Goal: Ask a question: Seek information or help from site administrators or community

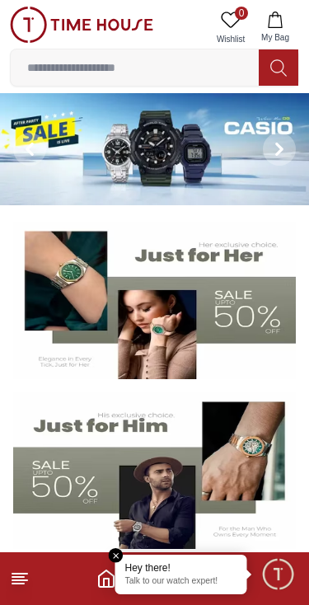
click at [97, 66] on input at bounding box center [135, 67] width 248 height 33
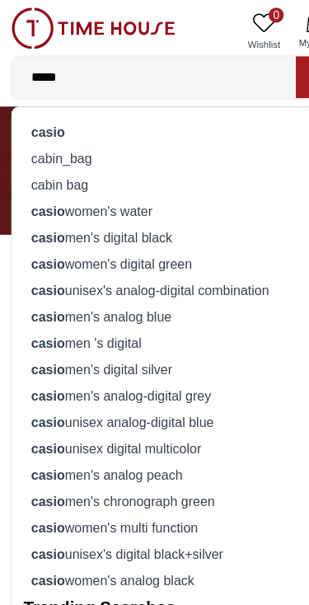
type input "*****"
click at [51, 204] on strong "casio" at bounding box center [42, 207] width 30 height 13
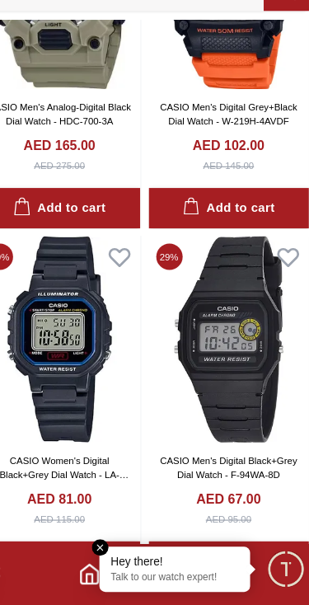
scroll to position [2367, 0]
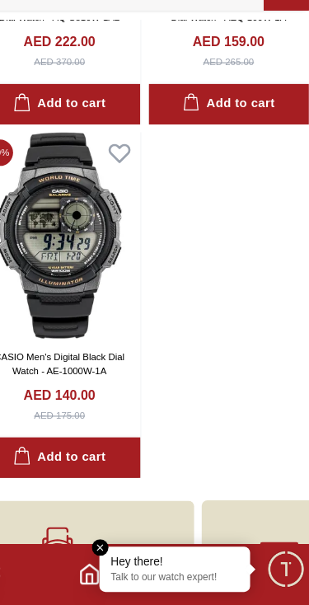
scroll to position [4070, 0]
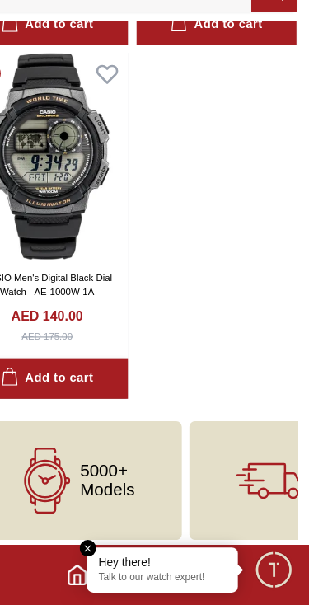
click at [109, 480] on span "5000+ Models" at bounding box center [133, 496] width 48 height 33
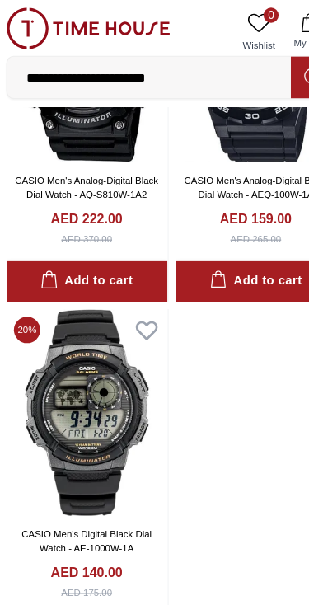
click at [193, 74] on input "**********" at bounding box center [135, 67] width 248 height 33
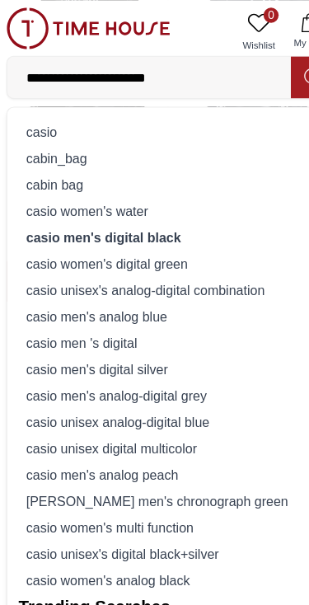
scroll to position [3849, 0]
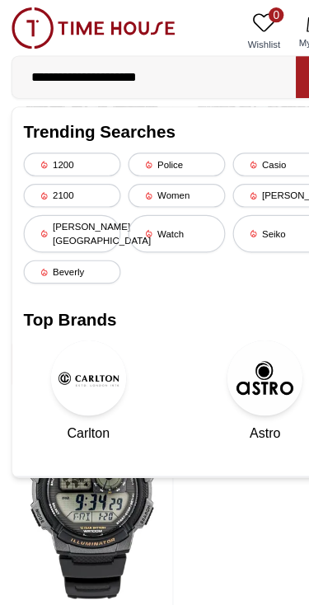
type input "**********"
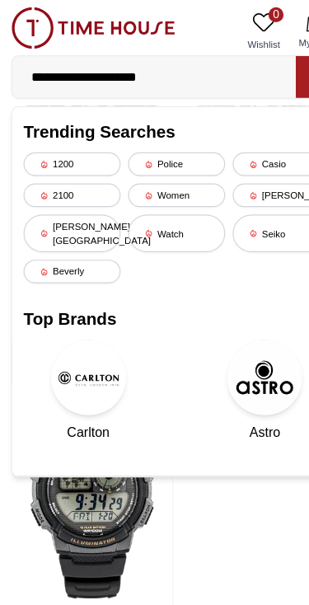
click at [189, 70] on input "**********" at bounding box center [135, 67] width 248 height 33
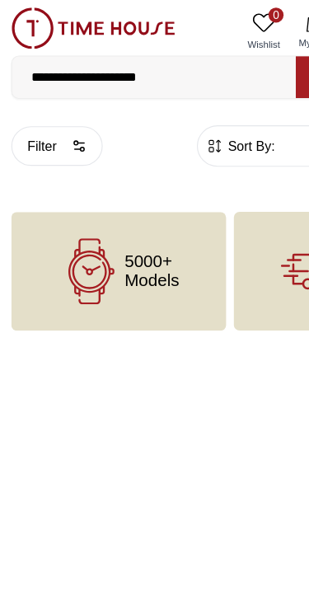
click at [97, 225] on icon at bounding box center [80, 238] width 58 height 58
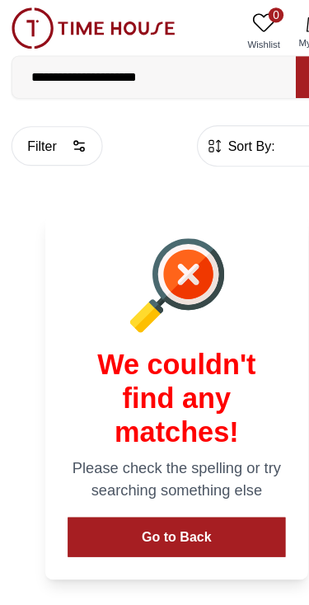
click at [203, 78] on input "**********" at bounding box center [135, 67] width 248 height 33
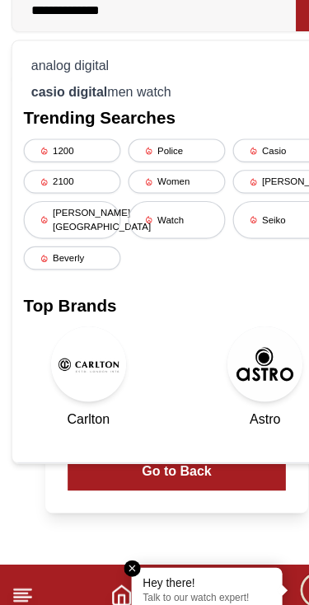
type input "**********"
click at [63, 132] on strong "casio digital" at bounding box center [60, 138] width 67 height 13
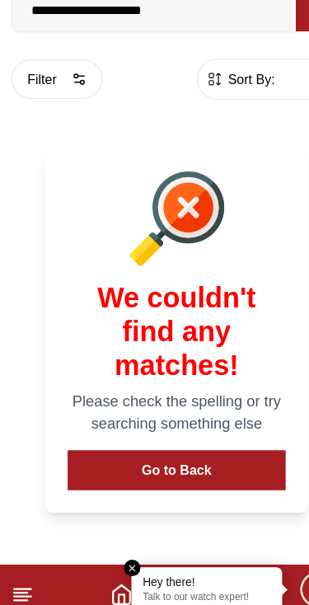
scroll to position [0, 256]
click at [144, 453] on button "Go to Back" at bounding box center [154, 470] width 191 height 35
click at [194, 51] on input "**********" at bounding box center [135, 67] width 248 height 33
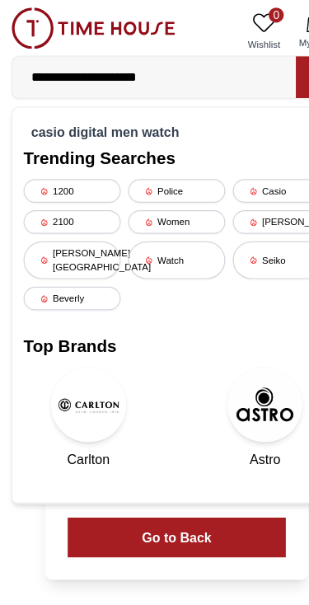
click at [240, 161] on div "Casio" at bounding box center [246, 167] width 85 height 21
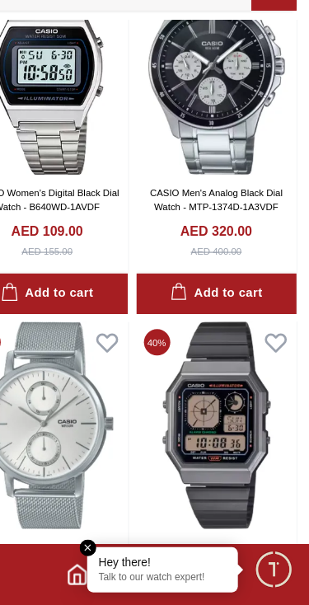
scroll to position [2597, 0]
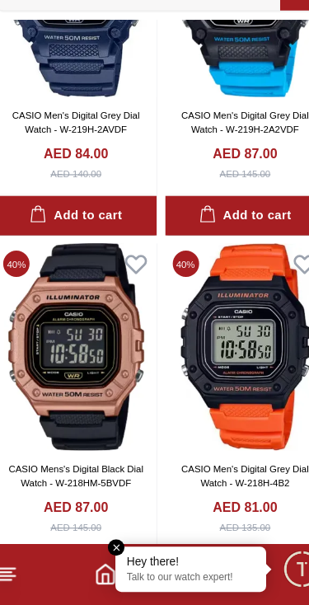
scroll to position [5450, 0]
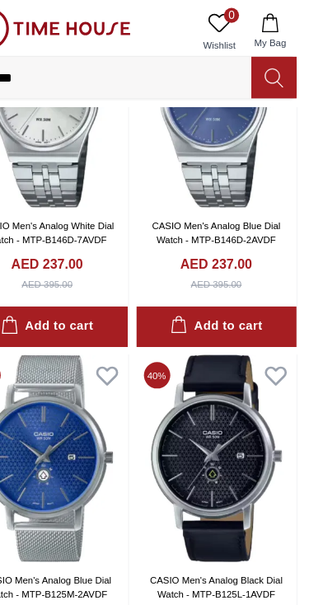
scroll to position [10068, 0]
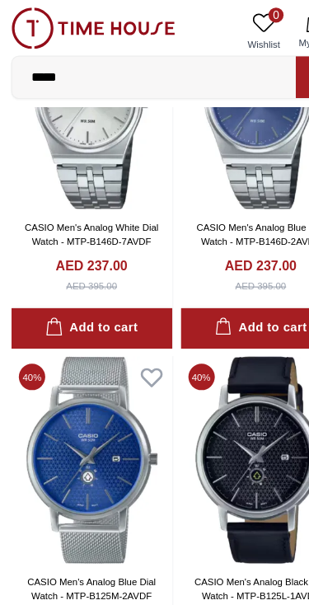
click at [136, 71] on input "*****" at bounding box center [135, 67] width 248 height 33
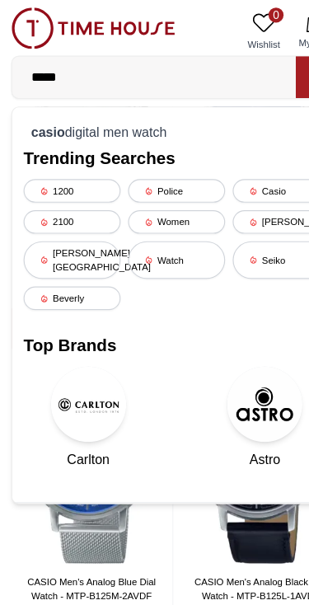
scroll to position [9995, 0]
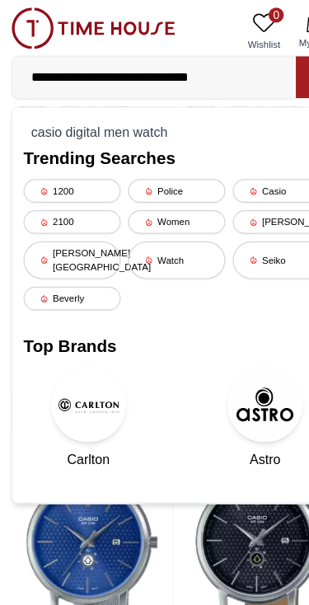
type input "**********"
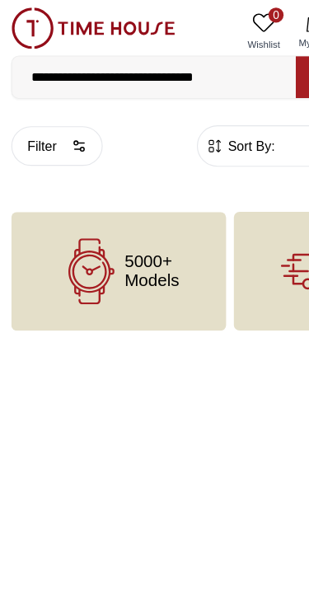
click at [82, 229] on icon at bounding box center [80, 238] width 58 height 58
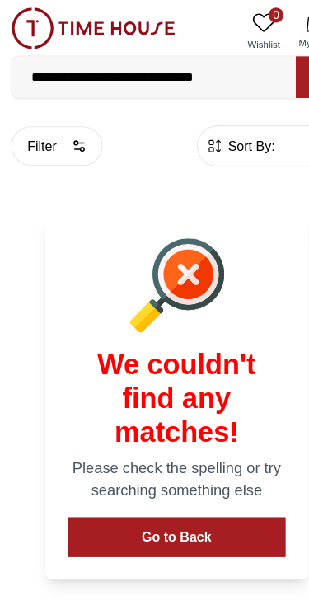
click at [147, 478] on button "Go to Back" at bounding box center [154, 470] width 191 height 35
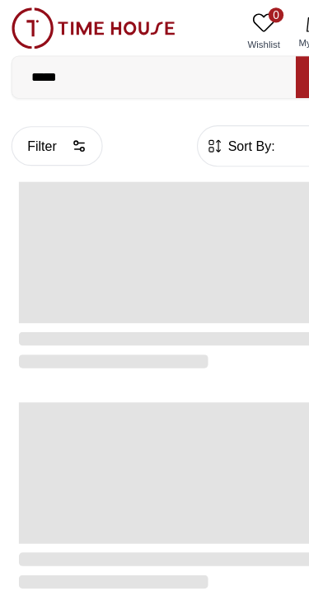
scroll to position [2825, 0]
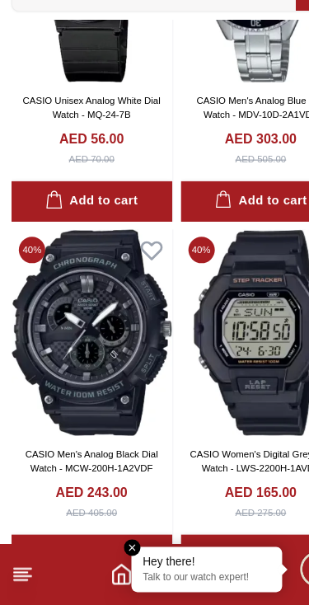
scroll to position [3915, 0]
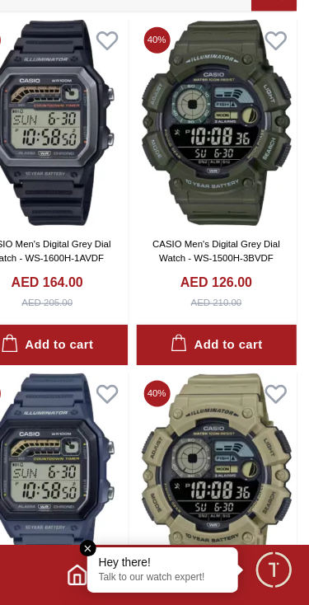
scroll to position [8742, 0]
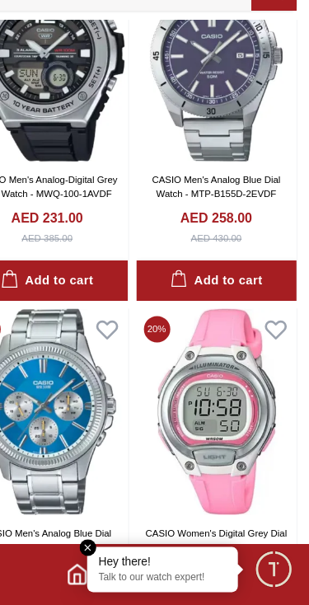
scroll to position [11273, 0]
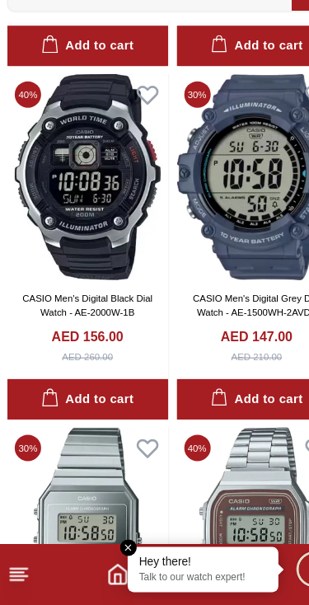
scroll to position [14882, 0]
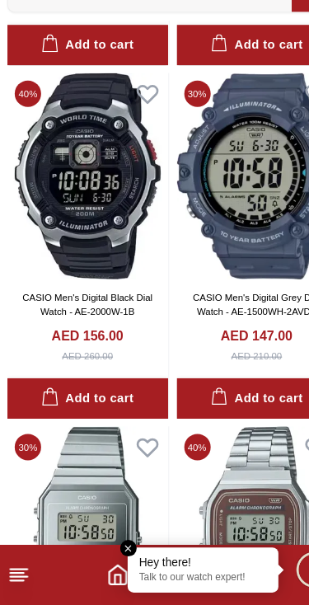
click at [64, 203] on img at bounding box center [80, 229] width 141 height 181
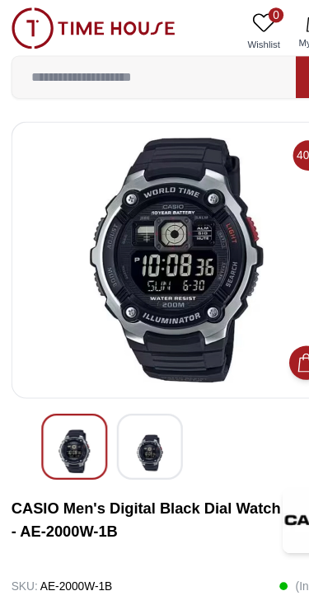
click at [101, 165] on img at bounding box center [154, 227] width 261 height 214
click at [31, 172] on img at bounding box center [154, 227] width 261 height 214
click at [67, 175] on img at bounding box center [154, 227] width 261 height 214
click at [72, 195] on img at bounding box center [154, 227] width 261 height 214
click at [56, 172] on img at bounding box center [154, 227] width 261 height 214
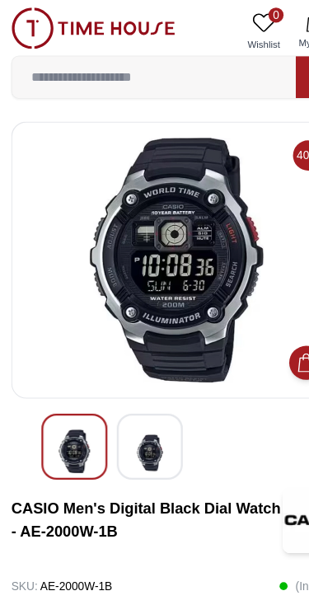
click at [35, 55] on input at bounding box center [135, 67] width 248 height 33
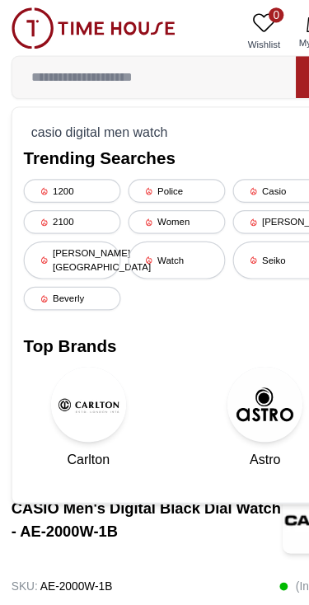
click at [226, 166] on div "Casio" at bounding box center [246, 167] width 85 height 21
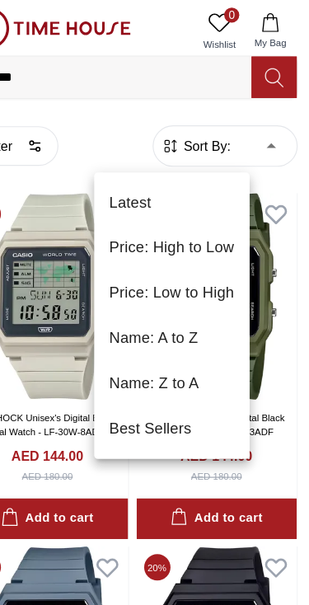
click at [70, 128] on div at bounding box center [154, 302] width 309 height 605
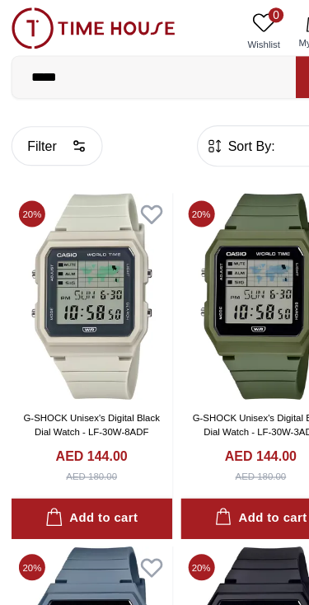
click at [66, 126] on circle "button" at bounding box center [66, 125] width 3 height 3
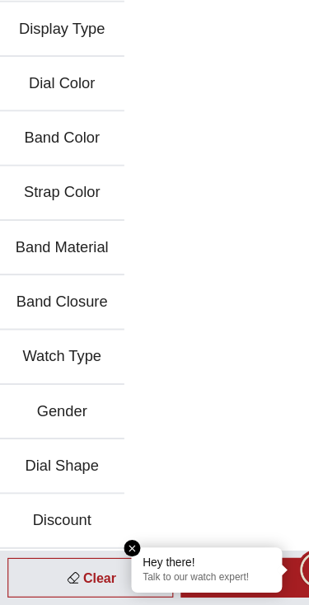
scroll to position [35, 0]
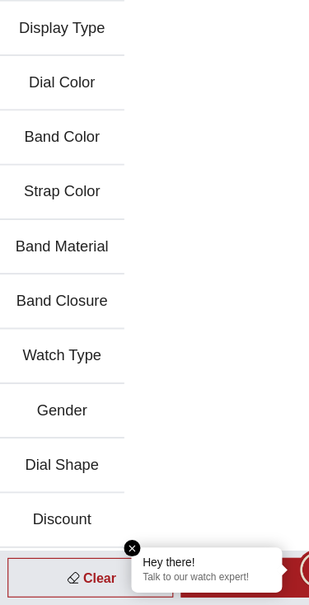
click at [30, 460] on button "Dial Shape" at bounding box center [54, 484] width 109 height 48
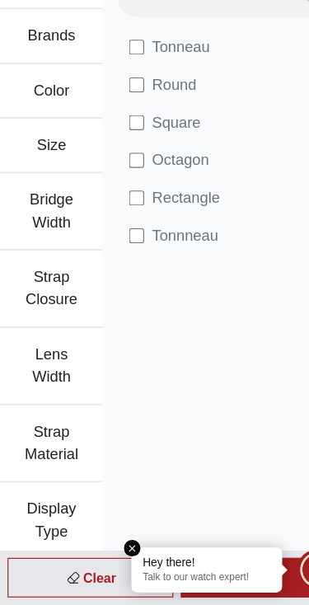
scroll to position [0, 0]
click at [89, 295] on button "Strap Closure" at bounding box center [45, 329] width 90 height 68
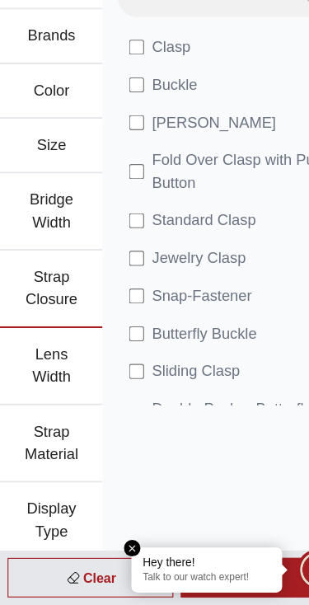
click at [115, 471] on div "Clasp Buckle Tang Buckle Fold Over Clasp with Push Button Standard Clasp Jewelr…" at bounding box center [199, 575] width 219 height 1079
click at [113, 549] on em "Close tooltip" at bounding box center [116, 556] width 15 height 15
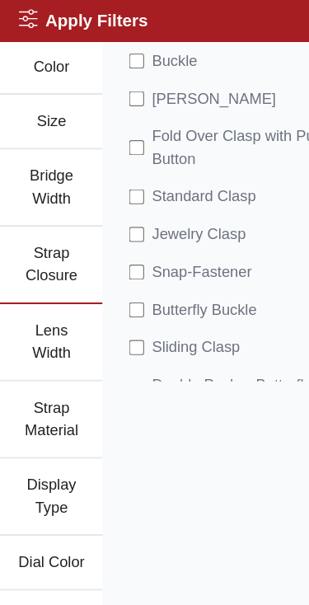
scroll to position [99, 0]
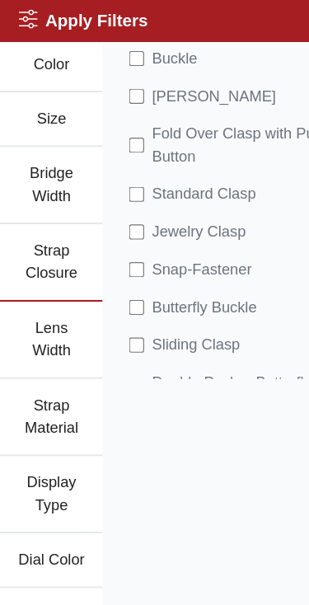
click at [42, 228] on button "Strap Closure" at bounding box center [45, 230] width 90 height 68
click at [45, 223] on button "Strap Closure" at bounding box center [45, 230] width 90 height 68
click at [44, 220] on button "Strap Closure" at bounding box center [45, 230] width 90 height 68
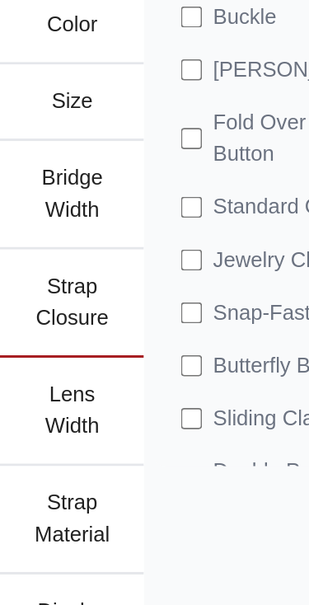
click at [37, 196] on button "Strap Closure" at bounding box center [45, 230] width 90 height 68
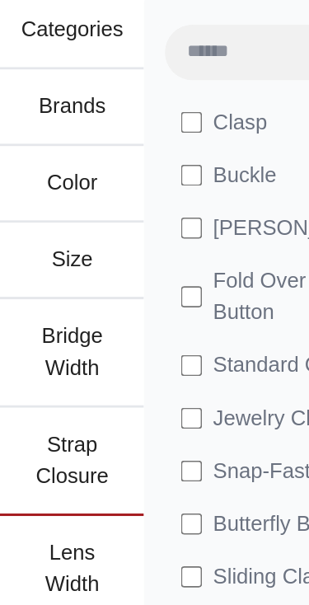
click at [28, 36] on button "Categories" at bounding box center [45, 60] width 90 height 48
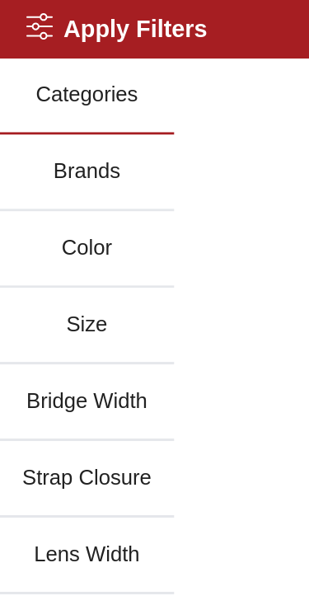
click at [24, 17] on icon at bounding box center [24, 16] width 16 height 16
click at [31, 16] on icon at bounding box center [24, 16] width 16 height 16
click at [50, 19] on h2 "Apply Filters" at bounding box center [72, 18] width 113 height 23
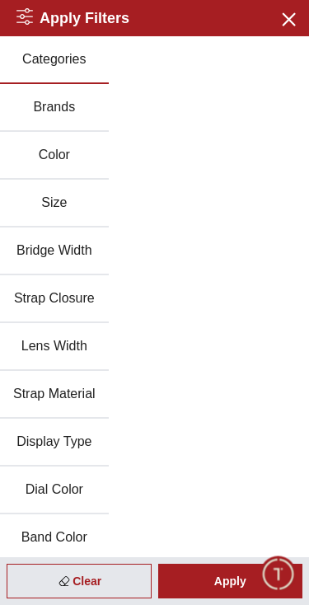
click at [289, 29] on button "Close menu" at bounding box center [288, 18] width 26 height 26
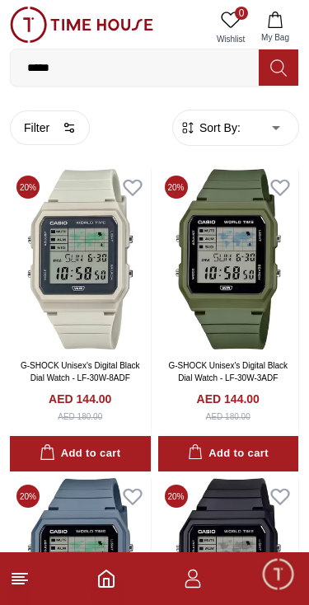
click at [102, 81] on input "*****" at bounding box center [135, 67] width 248 height 33
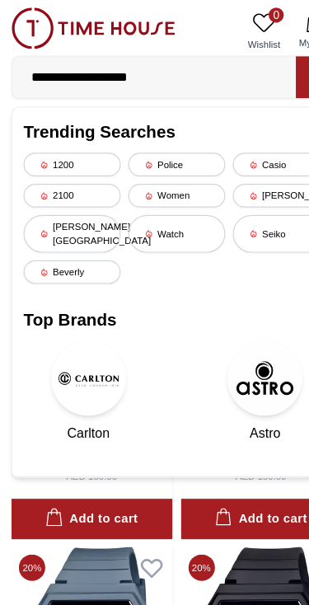
type input "**********"
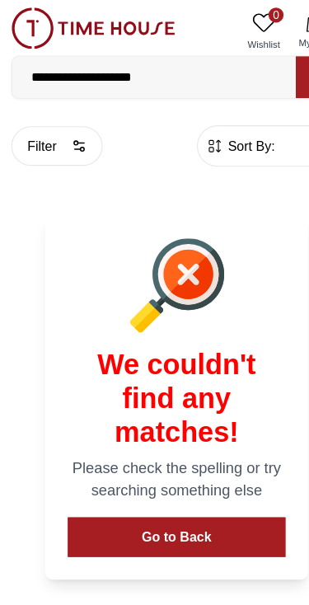
scroll to position [0, 526]
click at [137, 469] on button "Go to Back" at bounding box center [154, 470] width 191 height 35
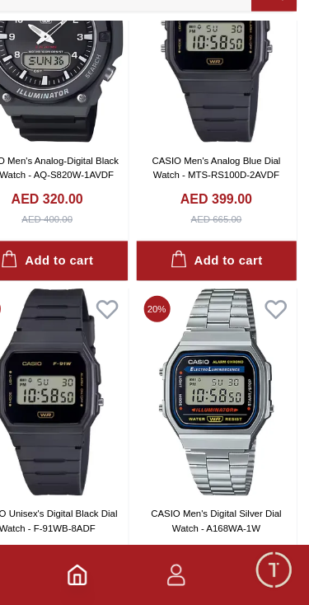
scroll to position [770, 0]
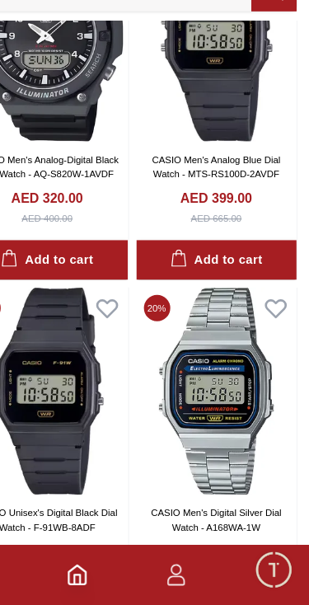
click at [254, 550] on span "Minimize live chat window" at bounding box center [278, 574] width 48 height 48
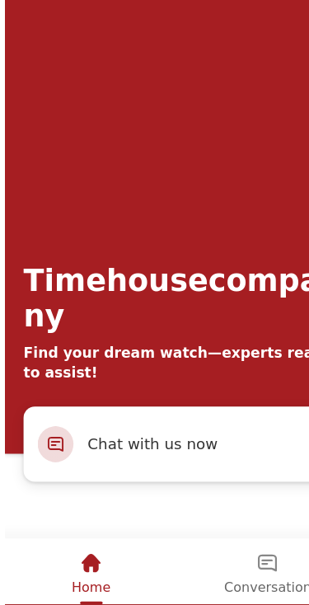
scroll to position [793, 0]
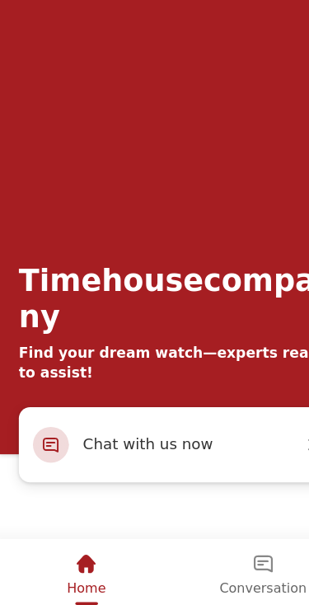
click at [82, 370] on span "Chat with us now" at bounding box center [168, 378] width 191 height 21
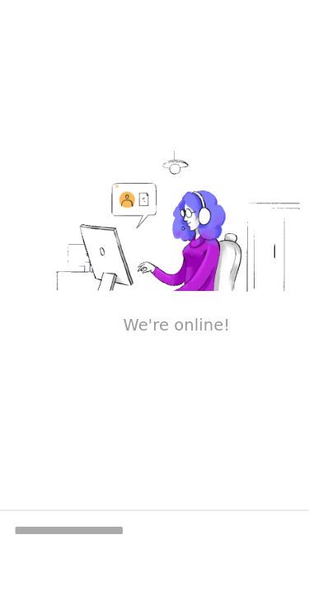
click at [30, 448] on textarea "We are here to help you" at bounding box center [154, 477] width 309 height 82
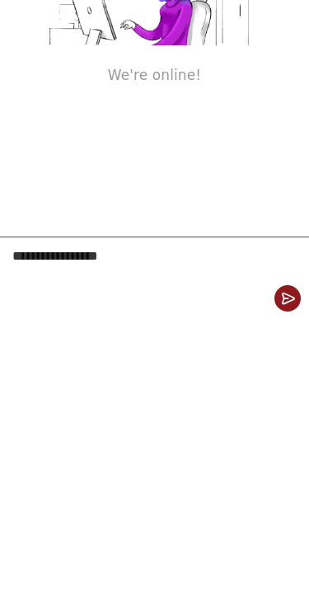
scroll to position [1338, 0]
type textarea "**********"
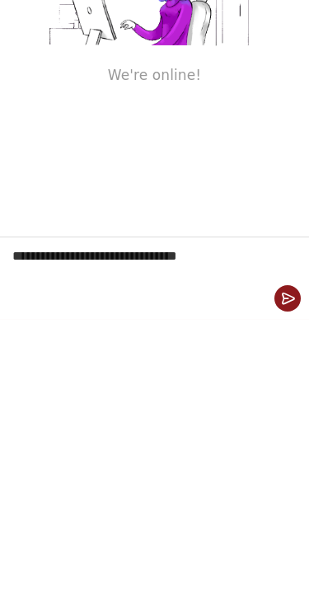
click at [279, 302] on em "Send" at bounding box center [288, 298] width 26 height 26
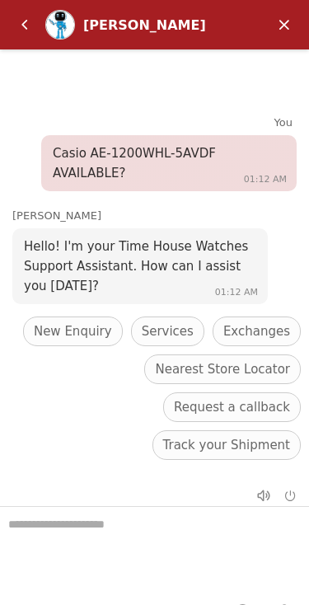
click at [78, 341] on span "New Enquiry" at bounding box center [73, 332] width 78 height 20
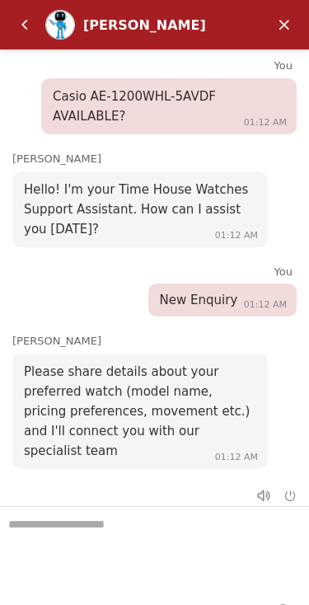
click at [94, 124] on span "Casio AE-1200WHL-5AVDF AVAILABLE?" at bounding box center [134, 106] width 163 height 35
click at [134, 122] on span at bounding box center [154, 117] width 40 height 12
click at [116, 512] on textarea "We are here to help you" at bounding box center [154, 548] width 309 height 82
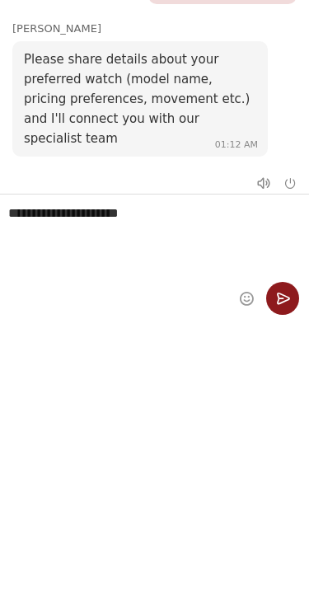
scroll to position [27, 0]
type textarea "**********"
click at [284, 301] on em "Send" at bounding box center [282, 298] width 33 height 33
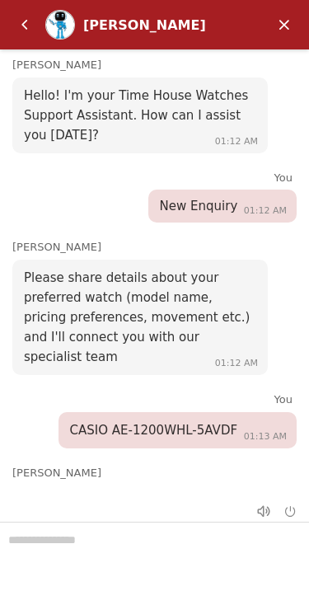
scroll to position [118, 0]
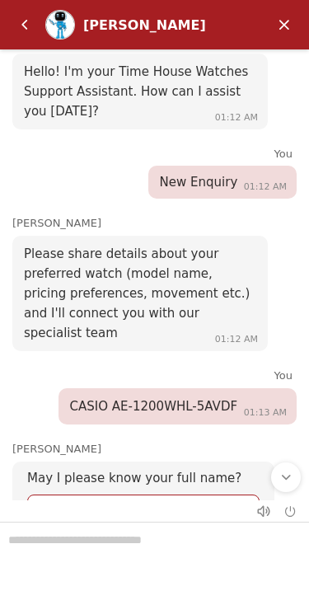
click at [78, 496] on input "Enter your name" at bounding box center [143, 511] width 206 height 30
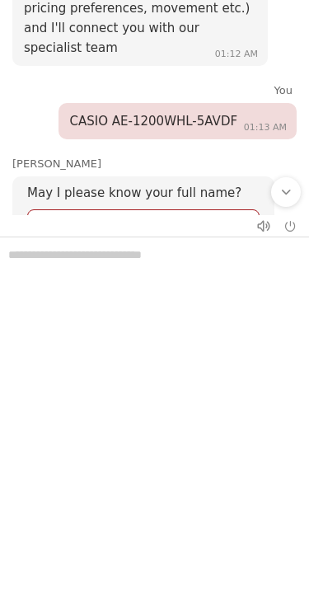
type input "**********"
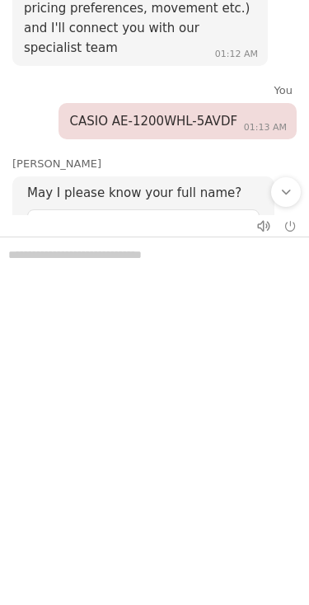
scroll to position [2330, 0]
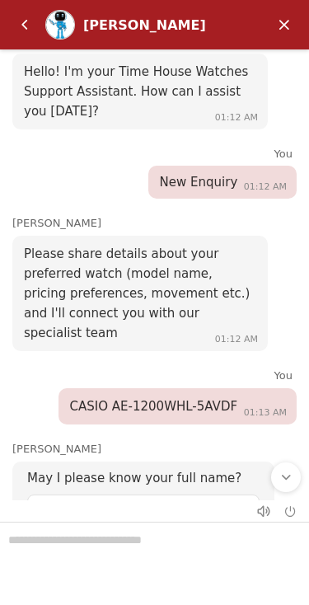
click at [225, 496] on input "**********" at bounding box center [143, 511] width 206 height 30
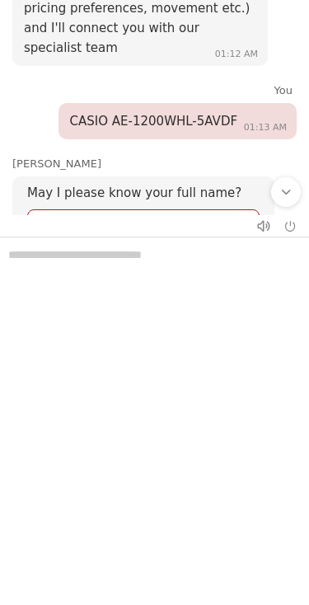
scroll to position [2649, 0]
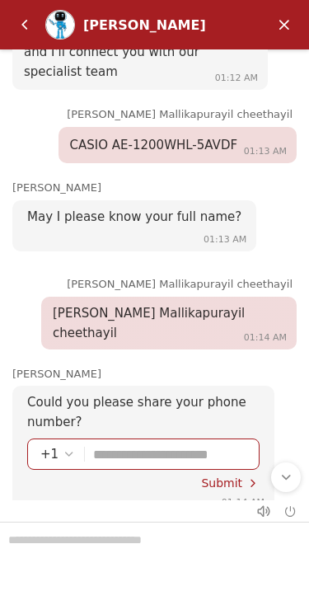
scroll to position [379, 0]
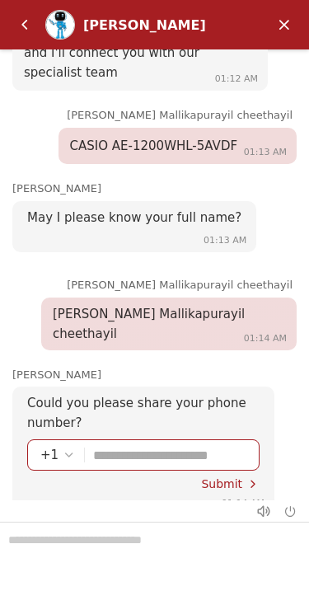
click at [49, 445] on div "+1" at bounding box center [57, 455] width 35 height 20
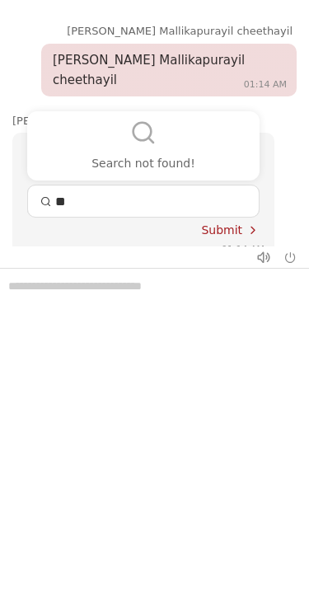
type input "*"
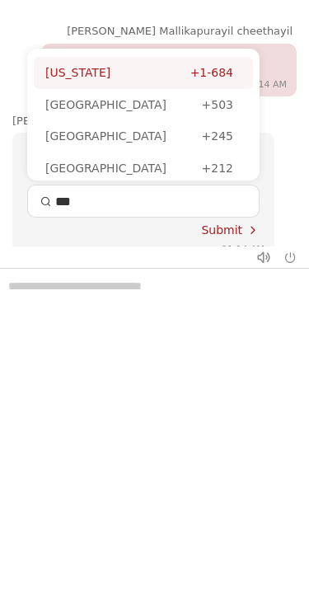
type input "****"
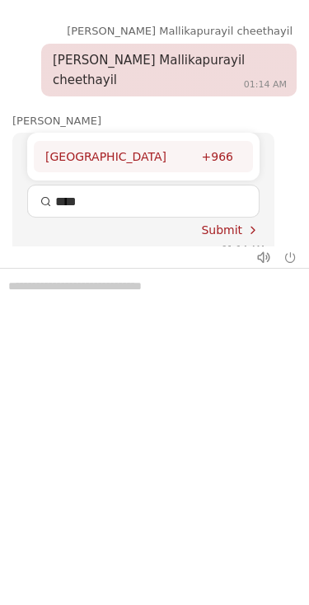
click at [85, 148] on div "[GEOGRAPHIC_DATA]" at bounding box center [123, 157] width 157 height 18
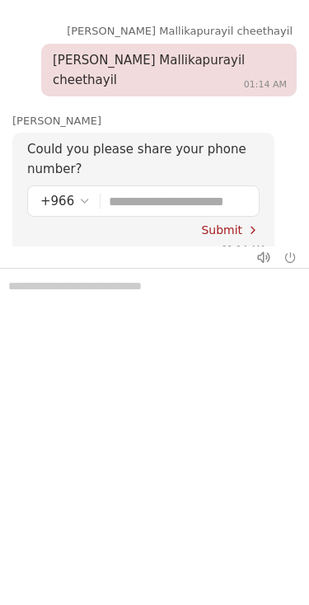
scroll to position [2903, 0]
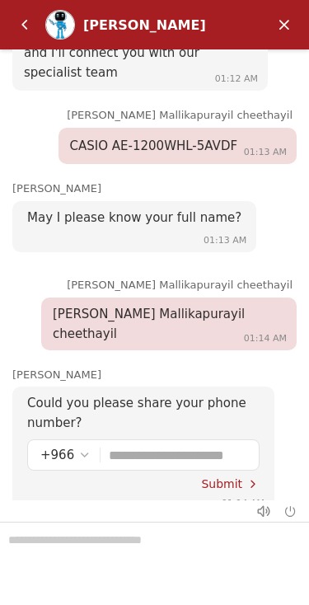
click at [138, 440] on input "Enter your phone number" at bounding box center [178, 455] width 138 height 30
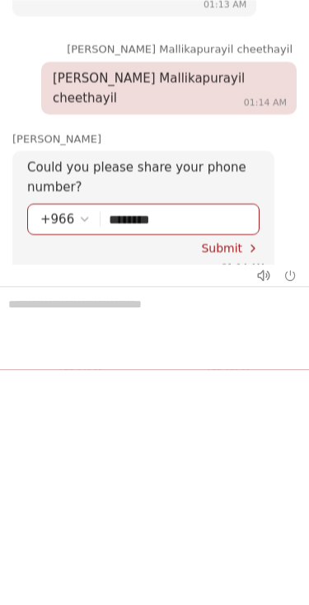
type input "*********"
click at [234, 242] on span "Submit" at bounding box center [221, 248] width 41 height 13
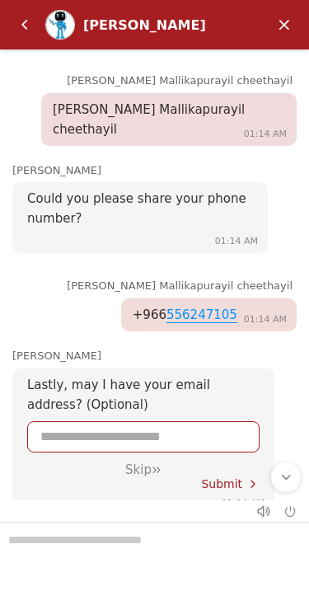
scroll to position [582, 0]
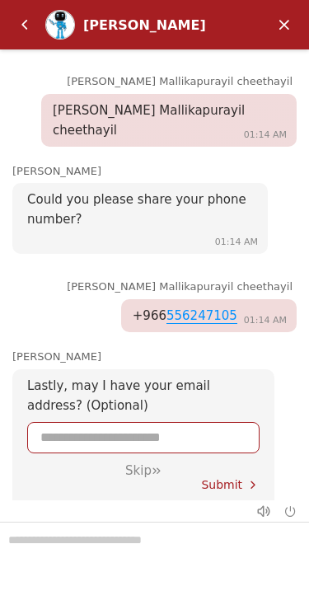
click at [139, 464] on div "Skip" at bounding box center [143, 471] width 203 height 15
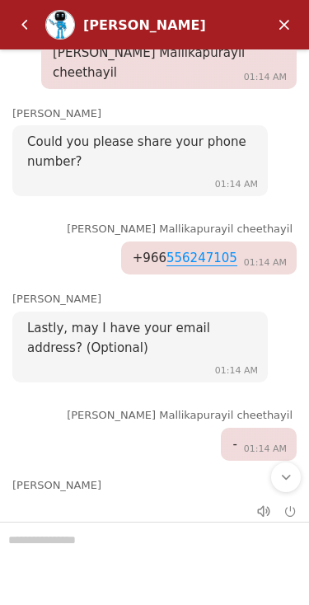
scroll to position [589, 0]
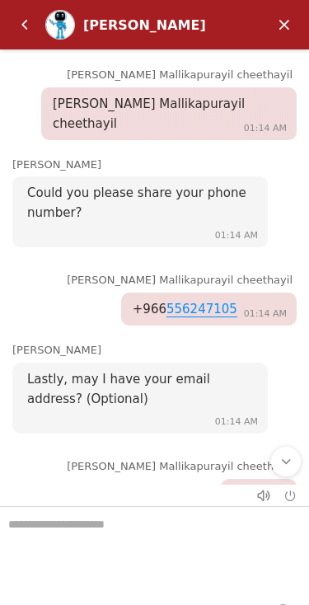
click at [234, 488] on span "-" at bounding box center [235, 495] width 4 height 15
click at [250, 479] on div "-" at bounding box center [259, 495] width 76 height 33
click at [23, 23] on em "Back" at bounding box center [24, 24] width 33 height 33
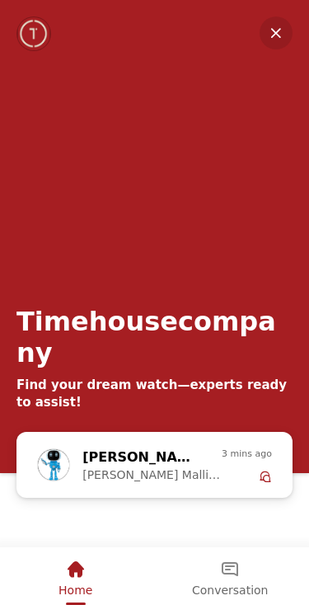
click at [140, 480] on span "[PERSON_NAME] Mallikapurayil cheethayil, our agents are unavailable at the mome…" at bounding box center [151, 475] width 139 height 13
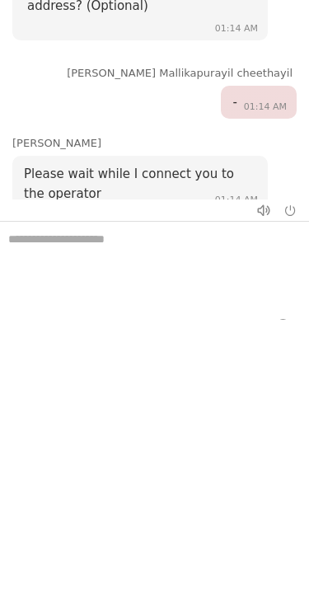
scroll to position [695, 0]
